Goal: Task Accomplishment & Management: Manage account settings

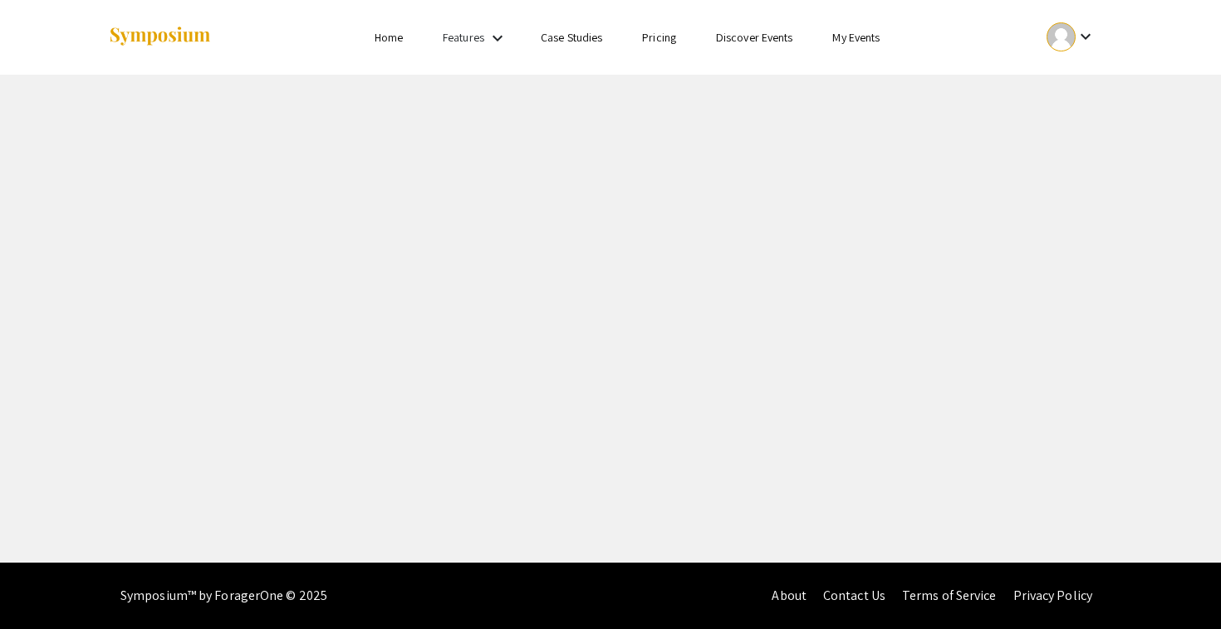
click at [1083, 37] on mat-icon "keyboard_arrow_down" at bounding box center [1085, 37] width 20 height 20
click at [1074, 120] on button "My Submissions" at bounding box center [1080, 122] width 102 height 40
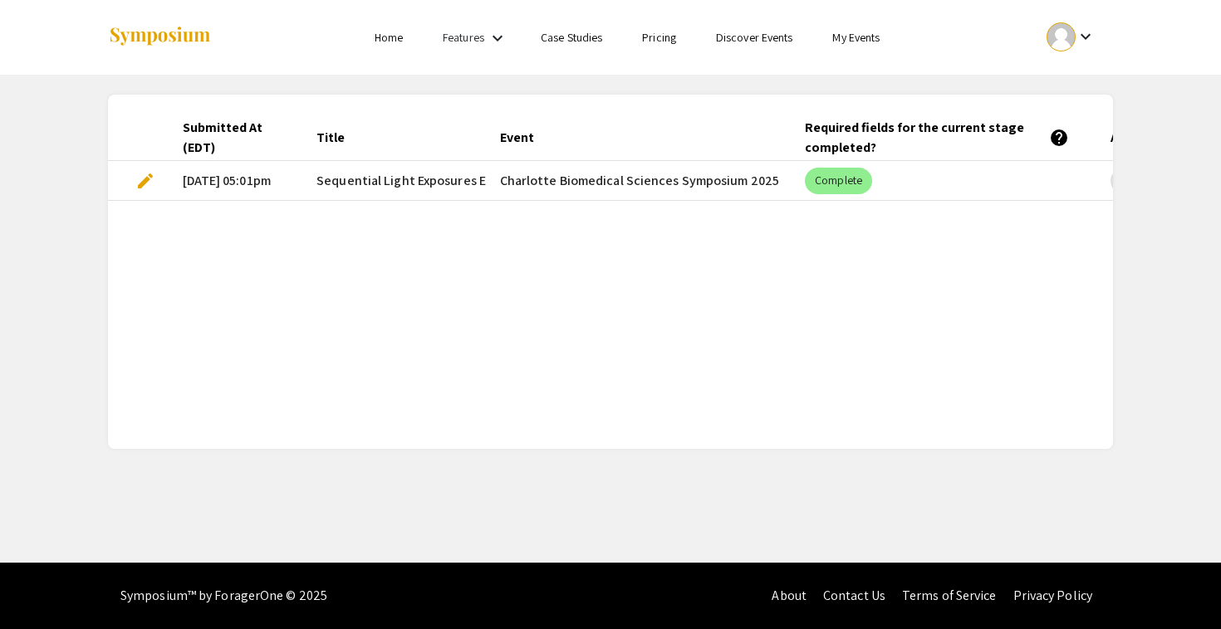
click at [150, 179] on span "edit" at bounding box center [145, 181] width 20 height 20
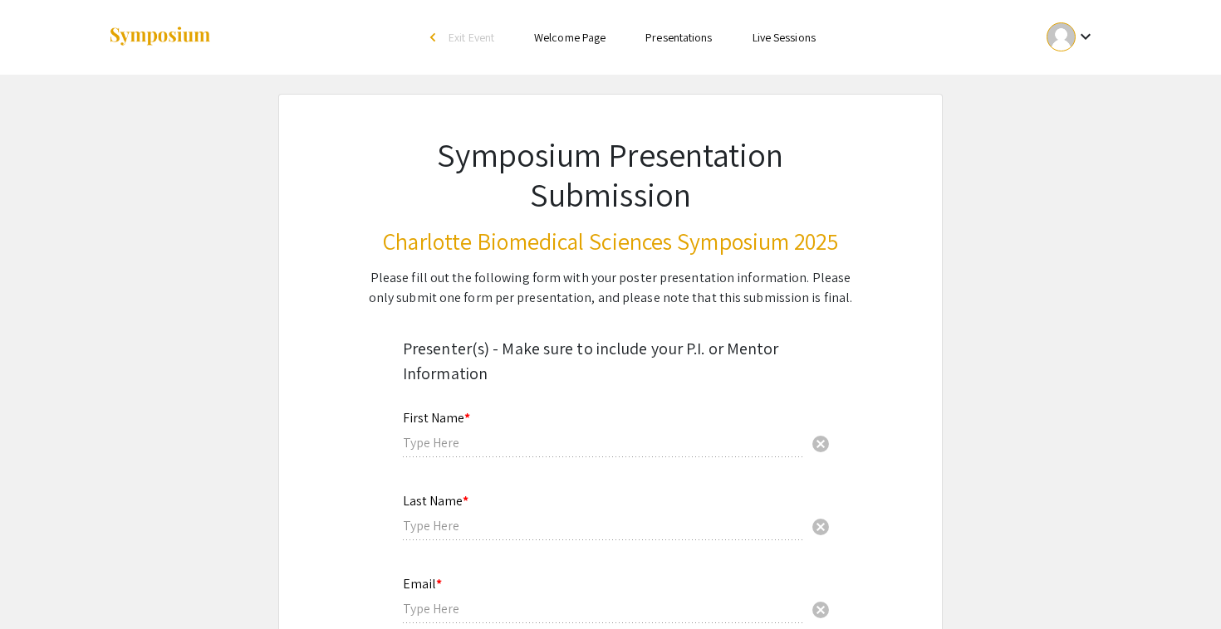
type input "Anjumana"
type input "Jannati Nur"
type input "[EMAIL_ADDRESS][DOMAIN_NAME]"
radio input "true"
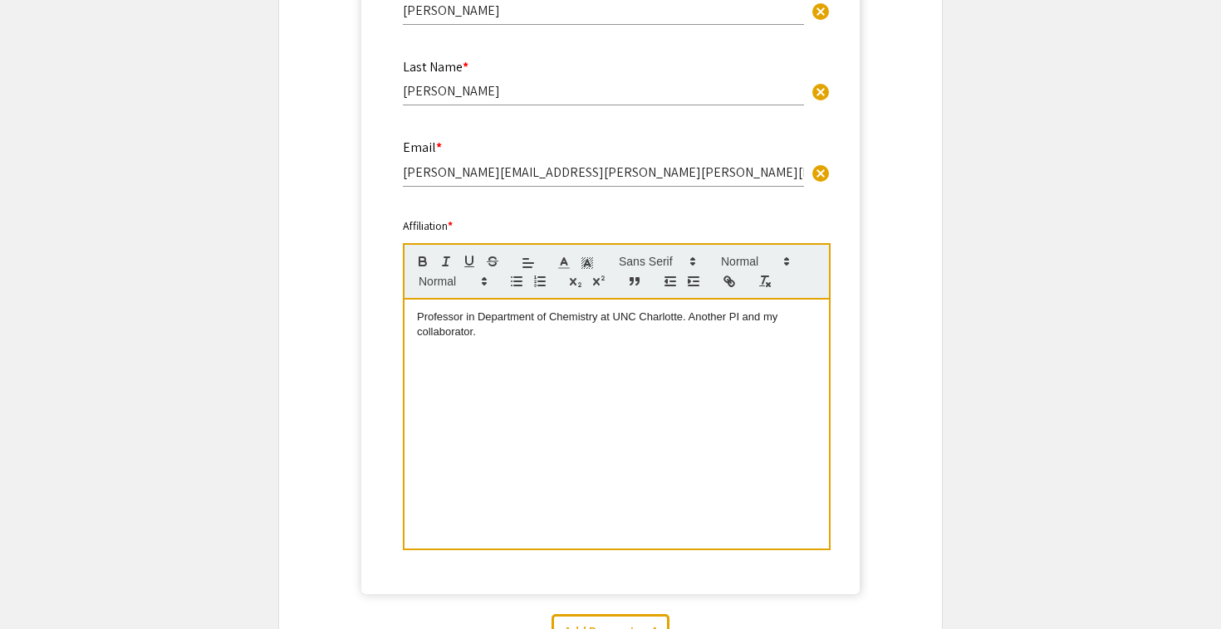
select select "custom"
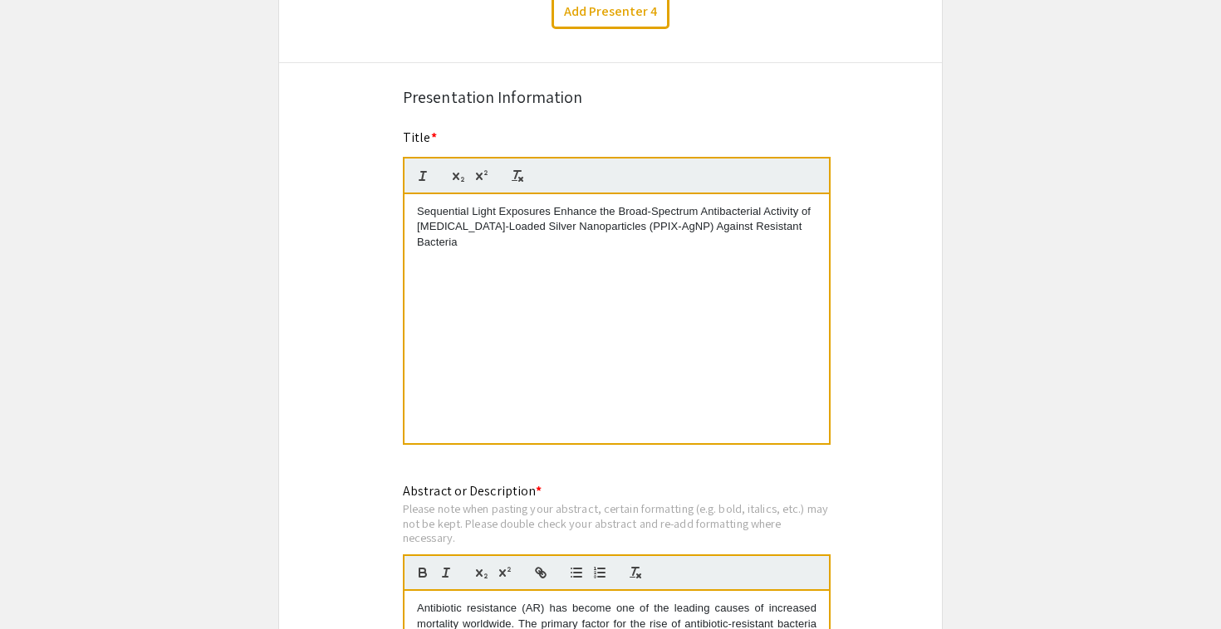
type input "0"
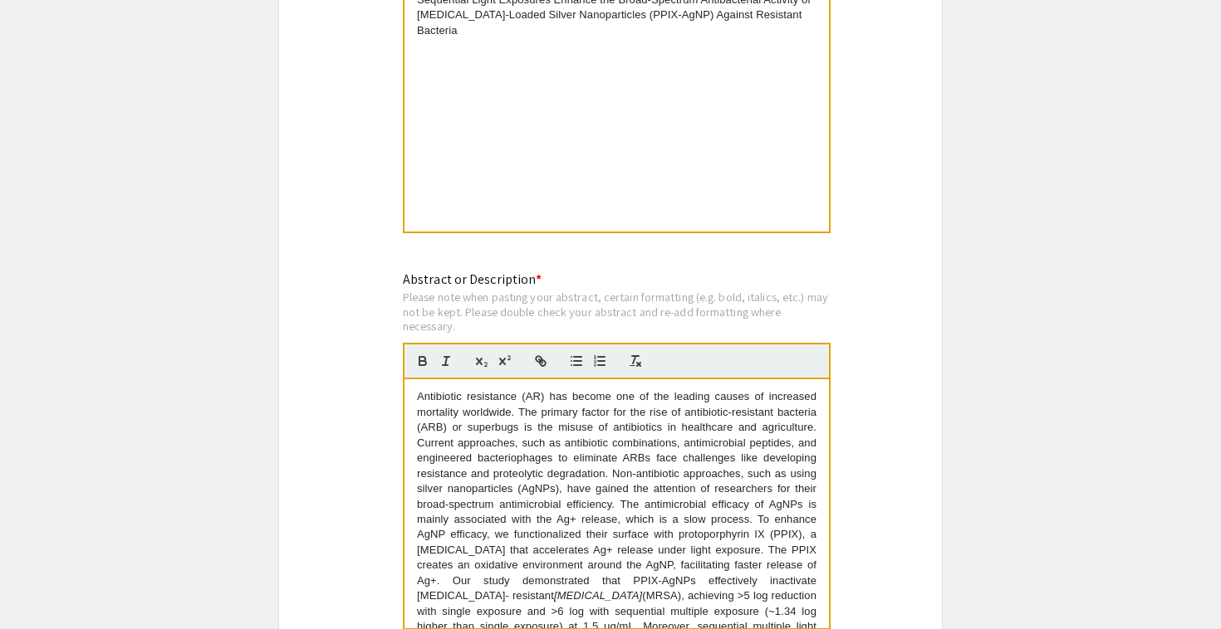
select select "custom"
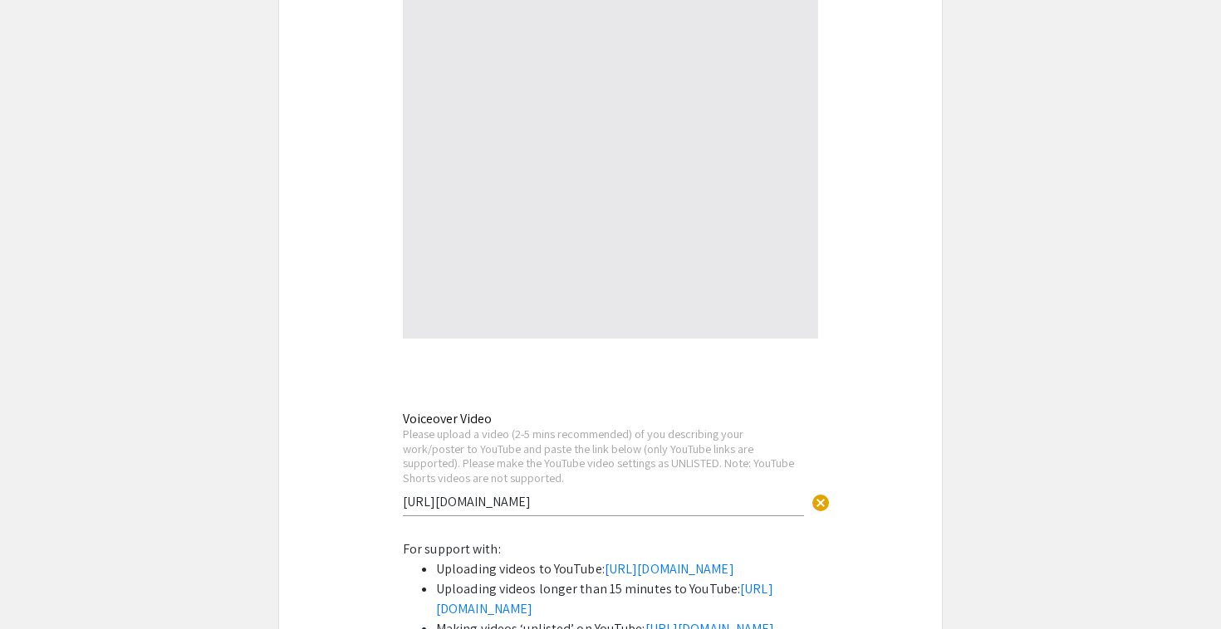
type input "1"
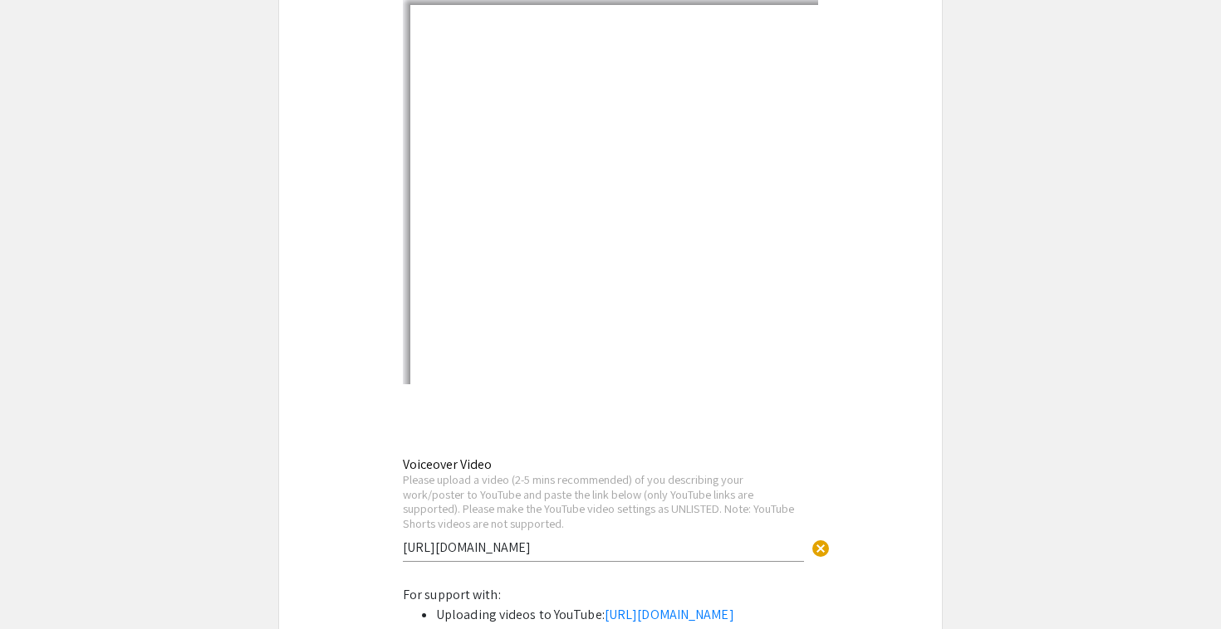
scroll to position [4060, 0]
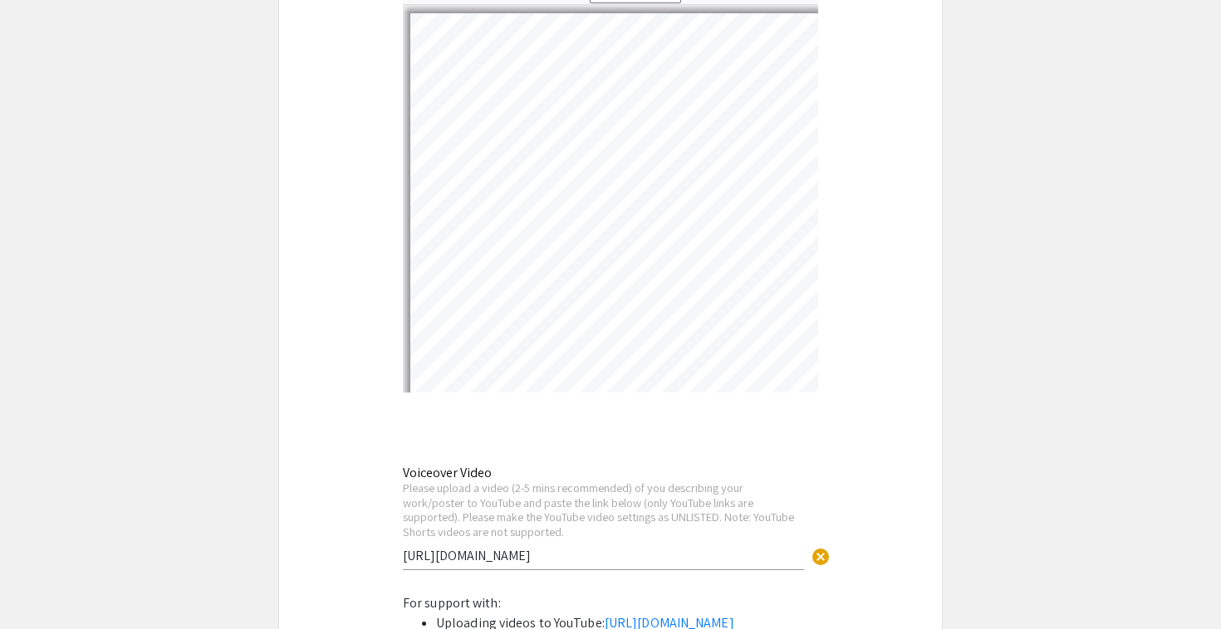
select select "auto"
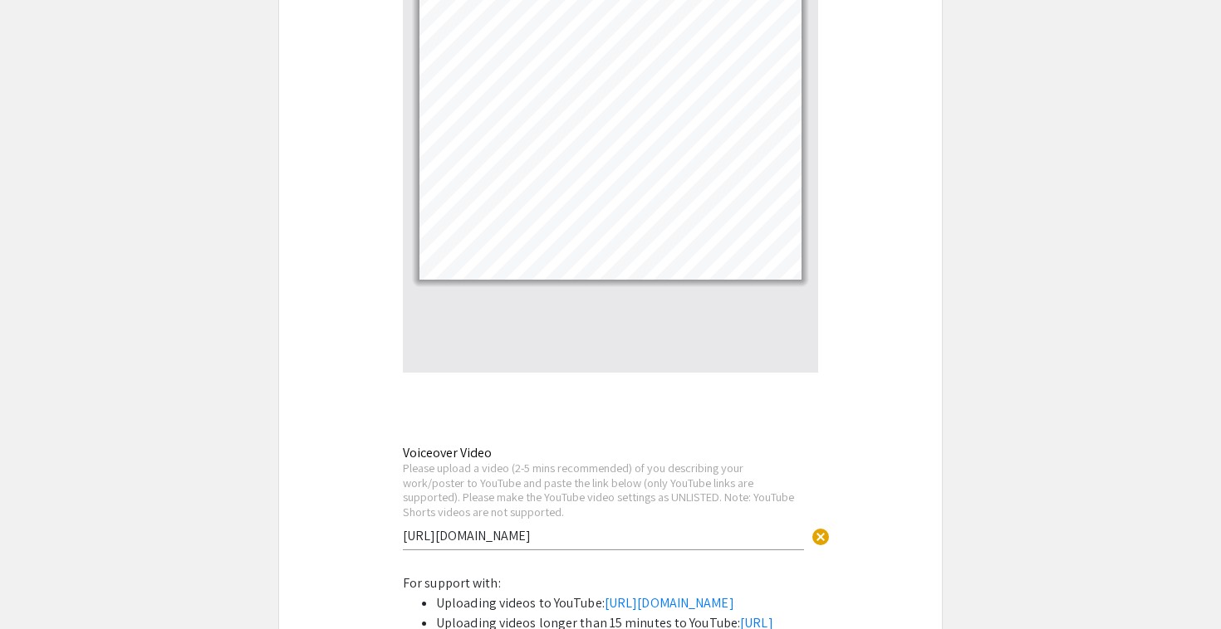
scroll to position [4078, 0]
